Goal: Check status: Check status

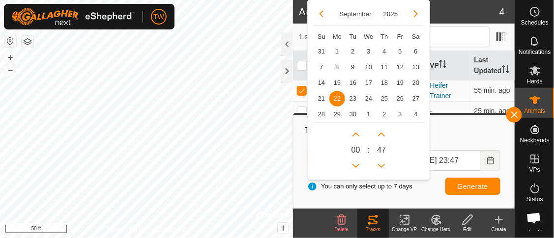
click at [352, 159] on span "[DATE] 00:47 [DATE] Su Mo Tu We Th Fr Sa 31 1 2 3 4 5 6 7 8 9 10 11 12 13 14 15…" at bounding box center [353, 160] width 92 height 21
click at [356, 133] on button "Next Hour" at bounding box center [356, 134] width 16 height 16
click at [356, 134] on span "Next Hour" at bounding box center [356, 134] width 0 height 0
click at [356, 133] on button "Next Hour" at bounding box center [356, 134] width 16 height 16
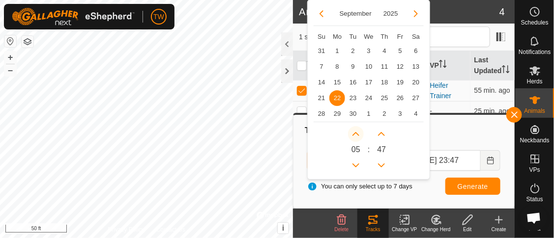
click at [356, 133] on button "Next Hour" at bounding box center [356, 134] width 16 height 16
type input "[DATE] 06:47"
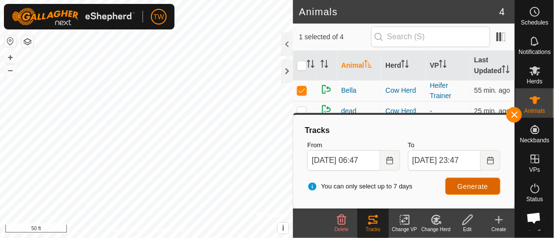
click at [459, 185] on span "Generate" at bounding box center [472, 187] width 30 height 8
click at [302, 94] on p-checkbox at bounding box center [302, 90] width 10 height 8
checkbox input "false"
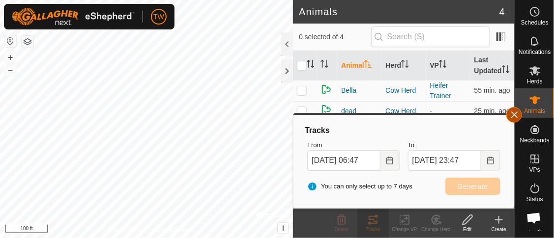
click at [512, 116] on button "button" at bounding box center [514, 115] width 16 height 16
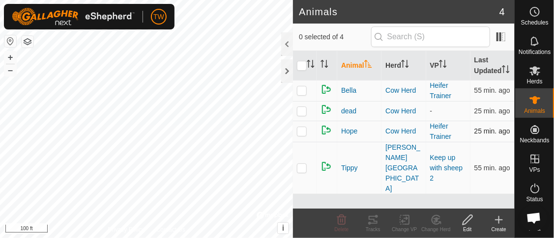
click at [306, 142] on td at bounding box center [305, 131] width 24 height 21
checkbox input "true"
click at [374, 220] on icon at bounding box center [372, 220] width 9 height 8
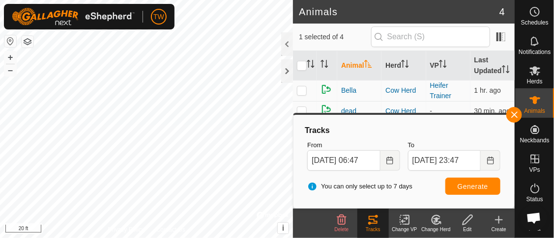
drag, startPoint x: 511, startPoint y: 116, endPoint x: 491, endPoint y: 118, distance: 20.3
click at [511, 116] on button "button" at bounding box center [514, 115] width 16 height 16
